Goal: Navigation & Orientation: Find specific page/section

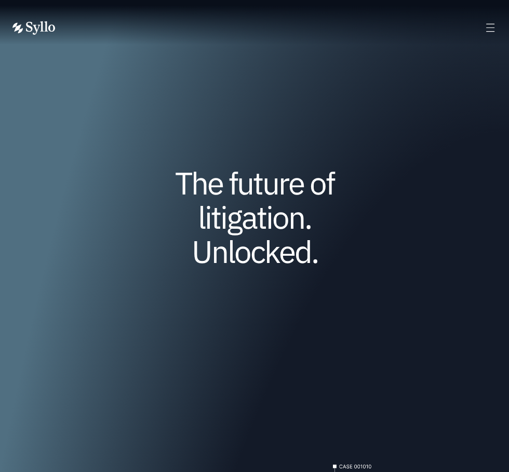
click at [494, 30] on icon at bounding box center [490, 28] width 12 height 12
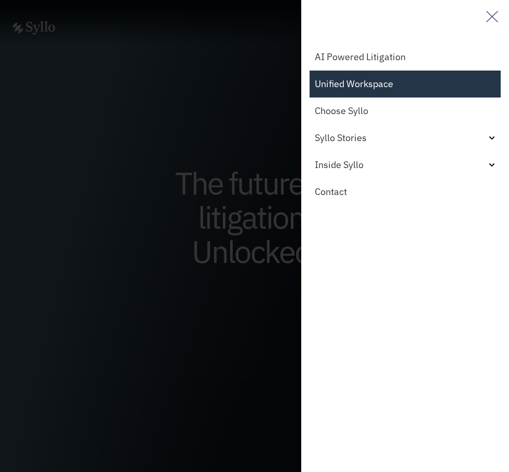
click at [369, 83] on link "Unified Workspace" at bounding box center [404, 84] width 191 height 27
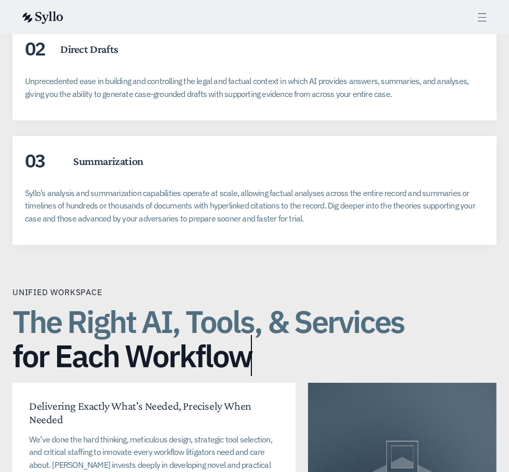
scroll to position [2646, 0]
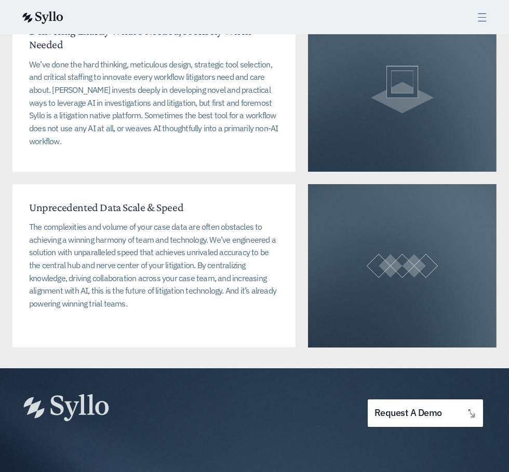
click at [189, 250] on p "The complexities and volume of your case data are often obstacles to achieving …" at bounding box center [154, 265] width 250 height 89
click at [196, 237] on p "The complexities and volume of your case data are often obstacles to achieving …" at bounding box center [154, 265] width 250 height 89
